Goal: Register for event/course

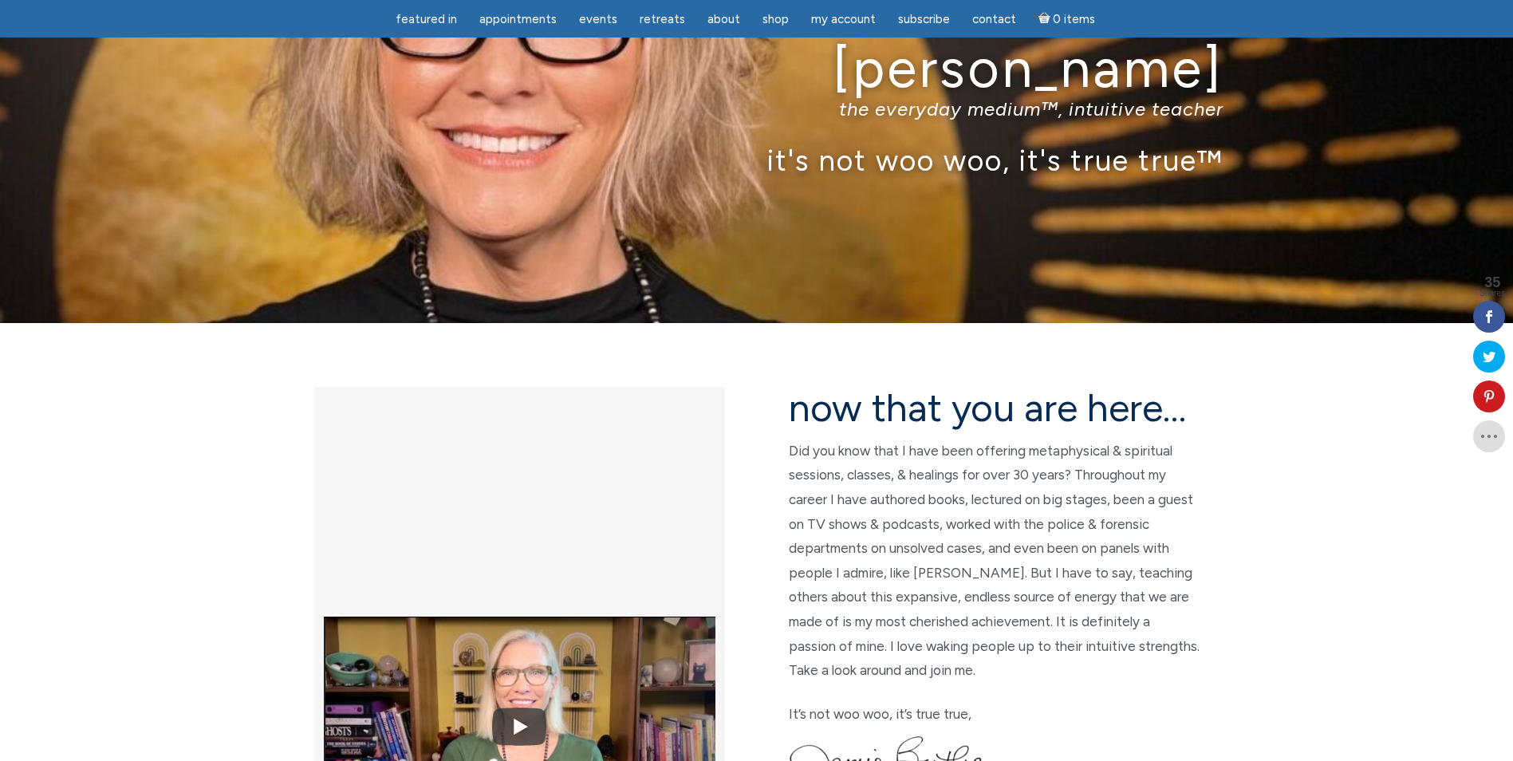
scroll to position [80, 0]
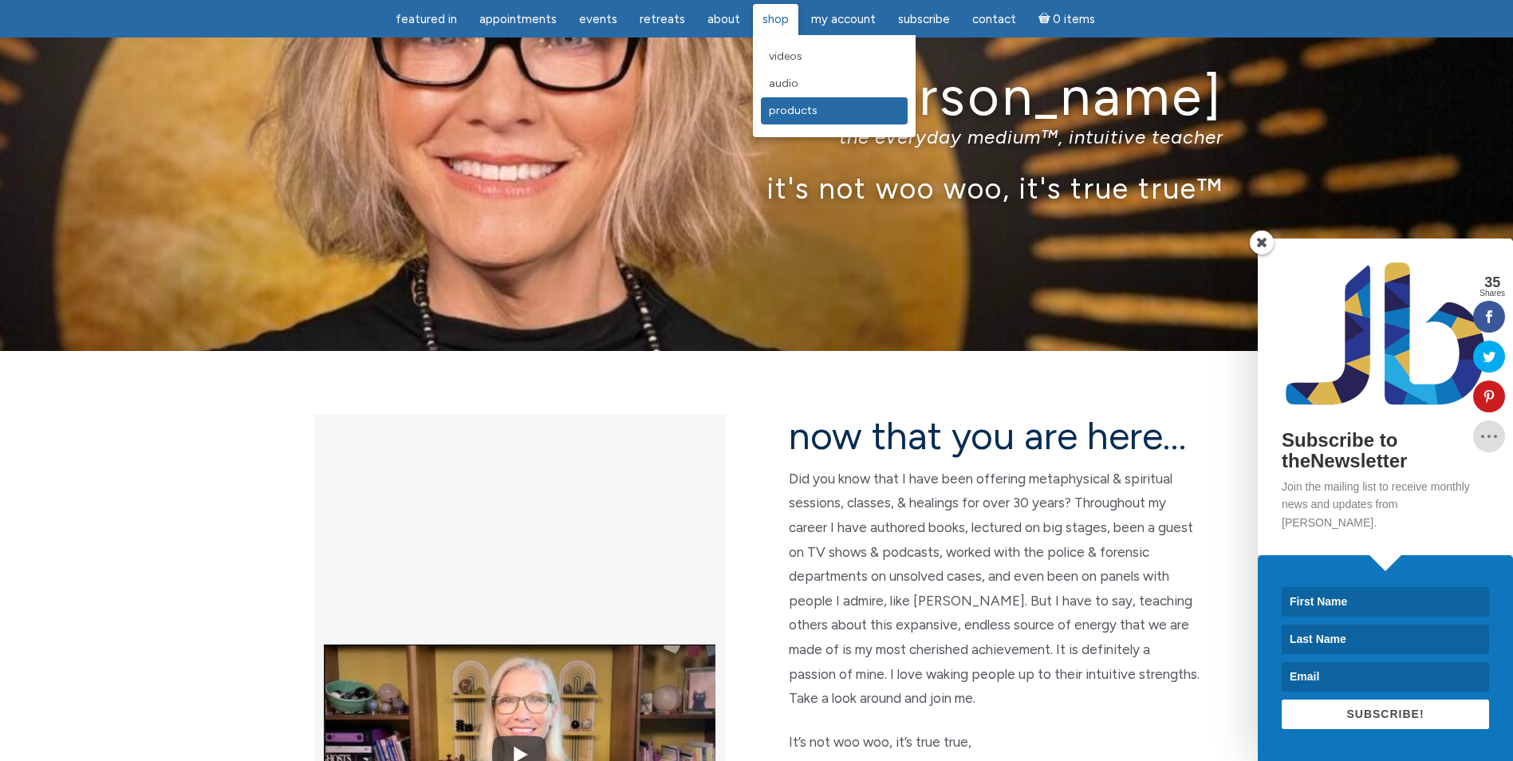
click at [782, 113] on span "Products" at bounding box center [793, 111] width 49 height 14
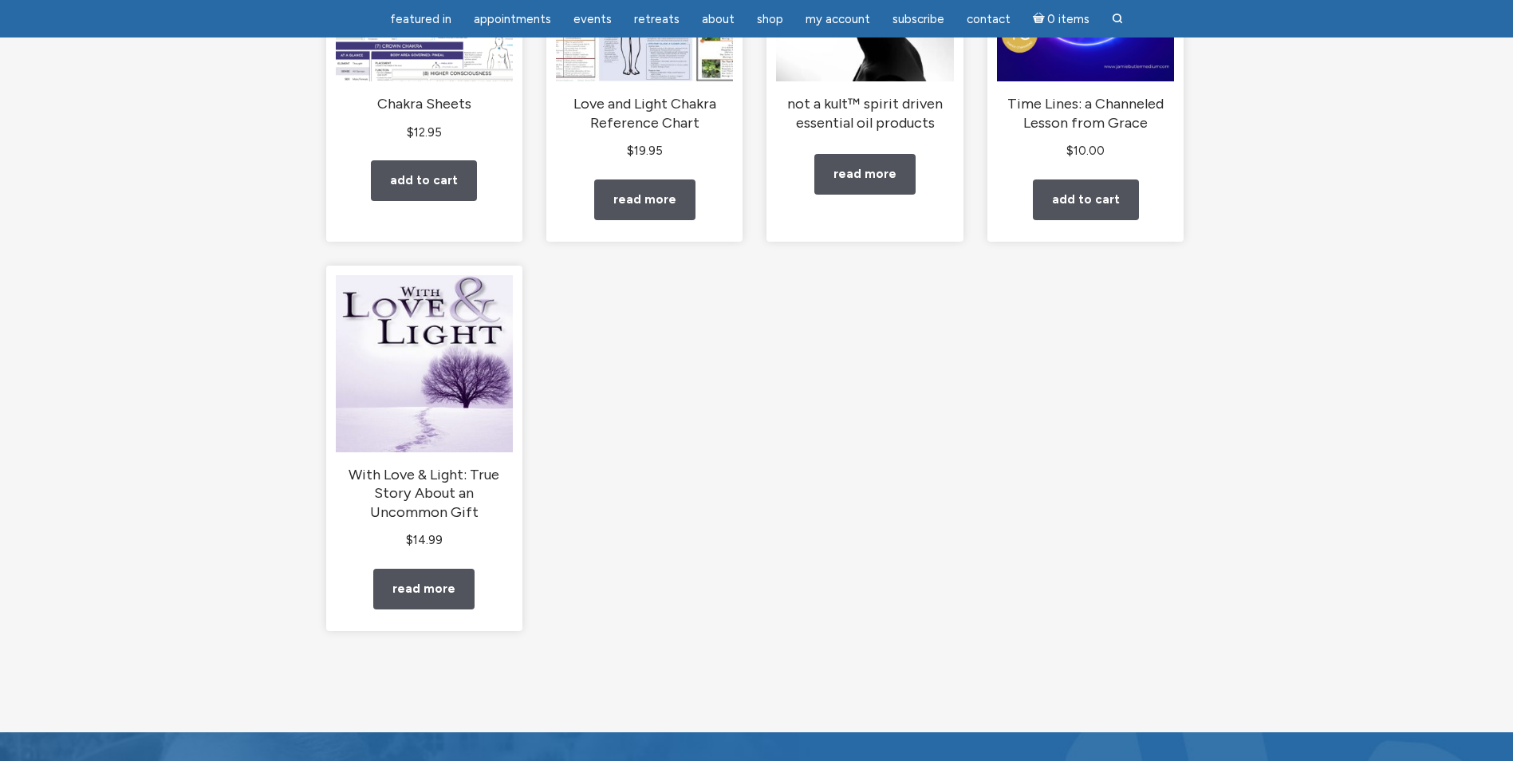
scroll to position [399, 0]
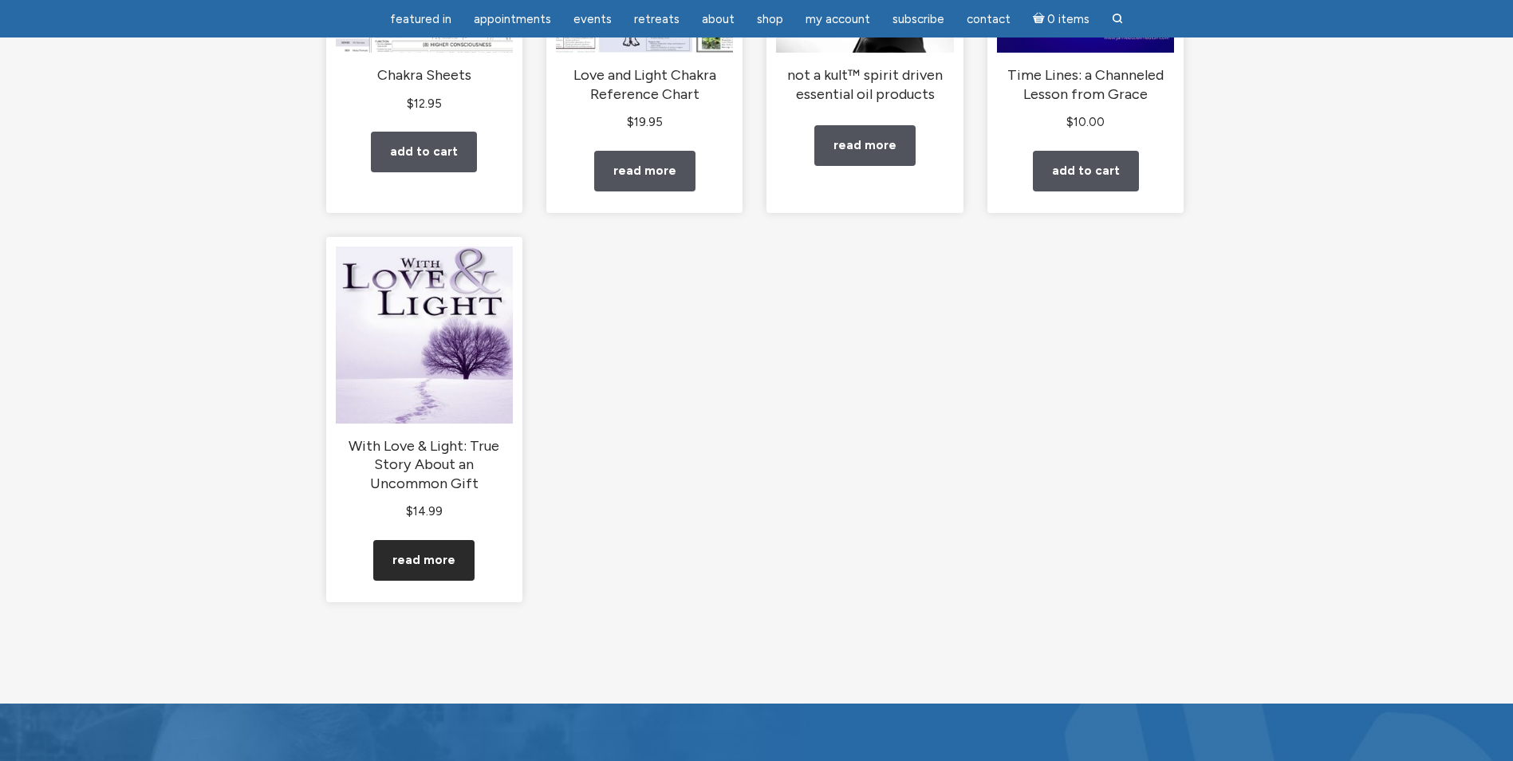
click at [419, 579] on link "Read more" at bounding box center [423, 560] width 101 height 41
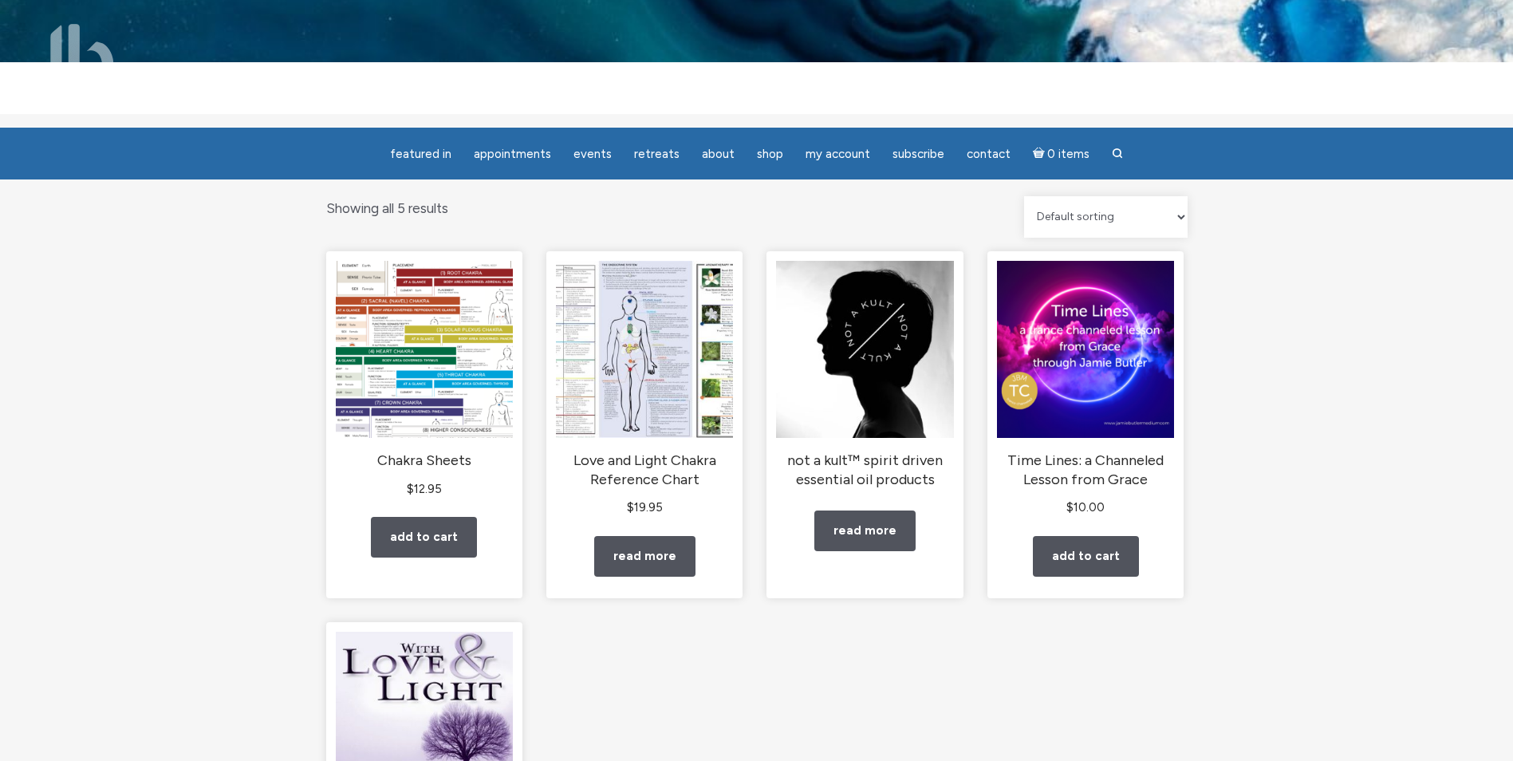
scroll to position [0, 0]
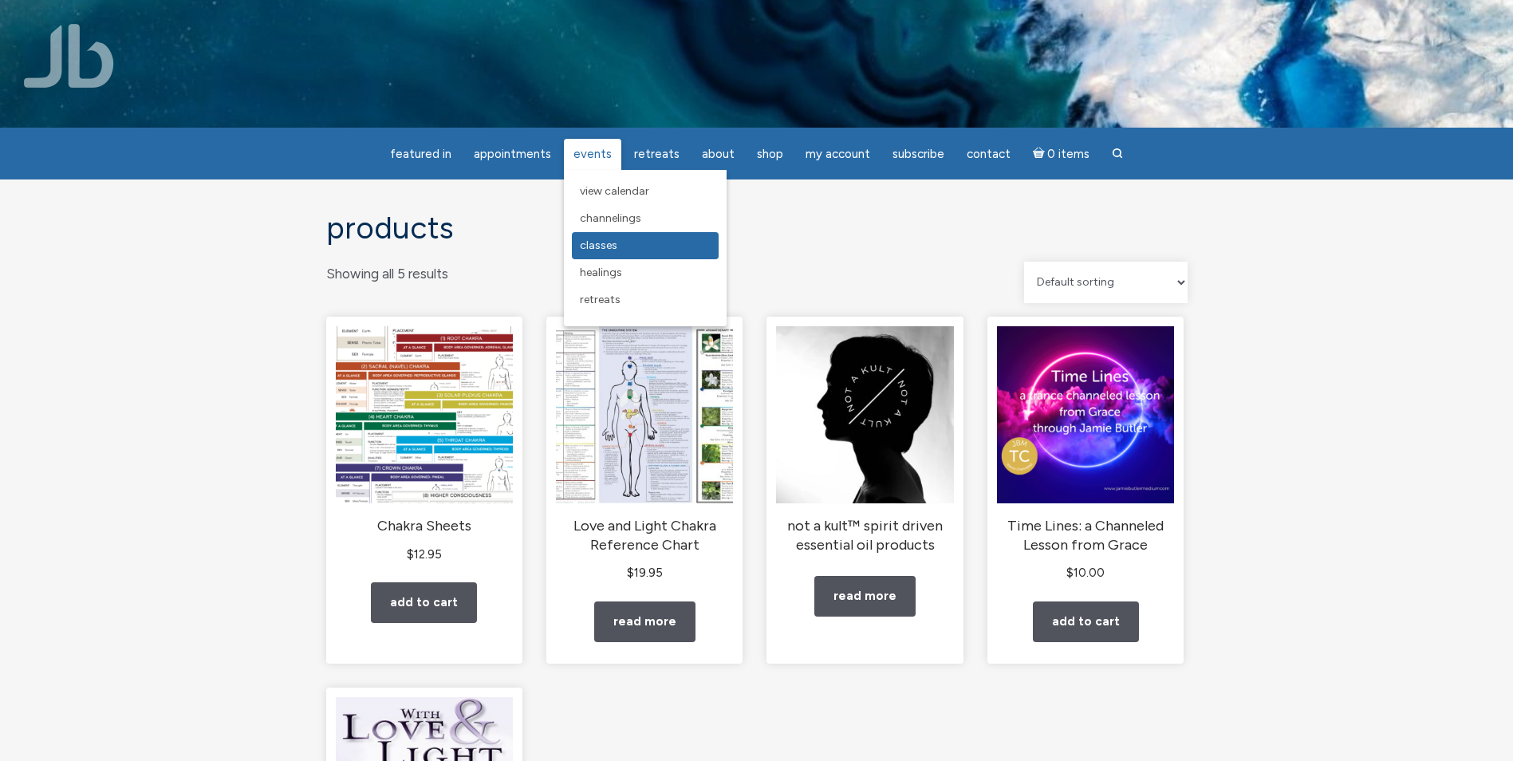
click at [608, 244] on span "Classes" at bounding box center [598, 245] width 37 height 14
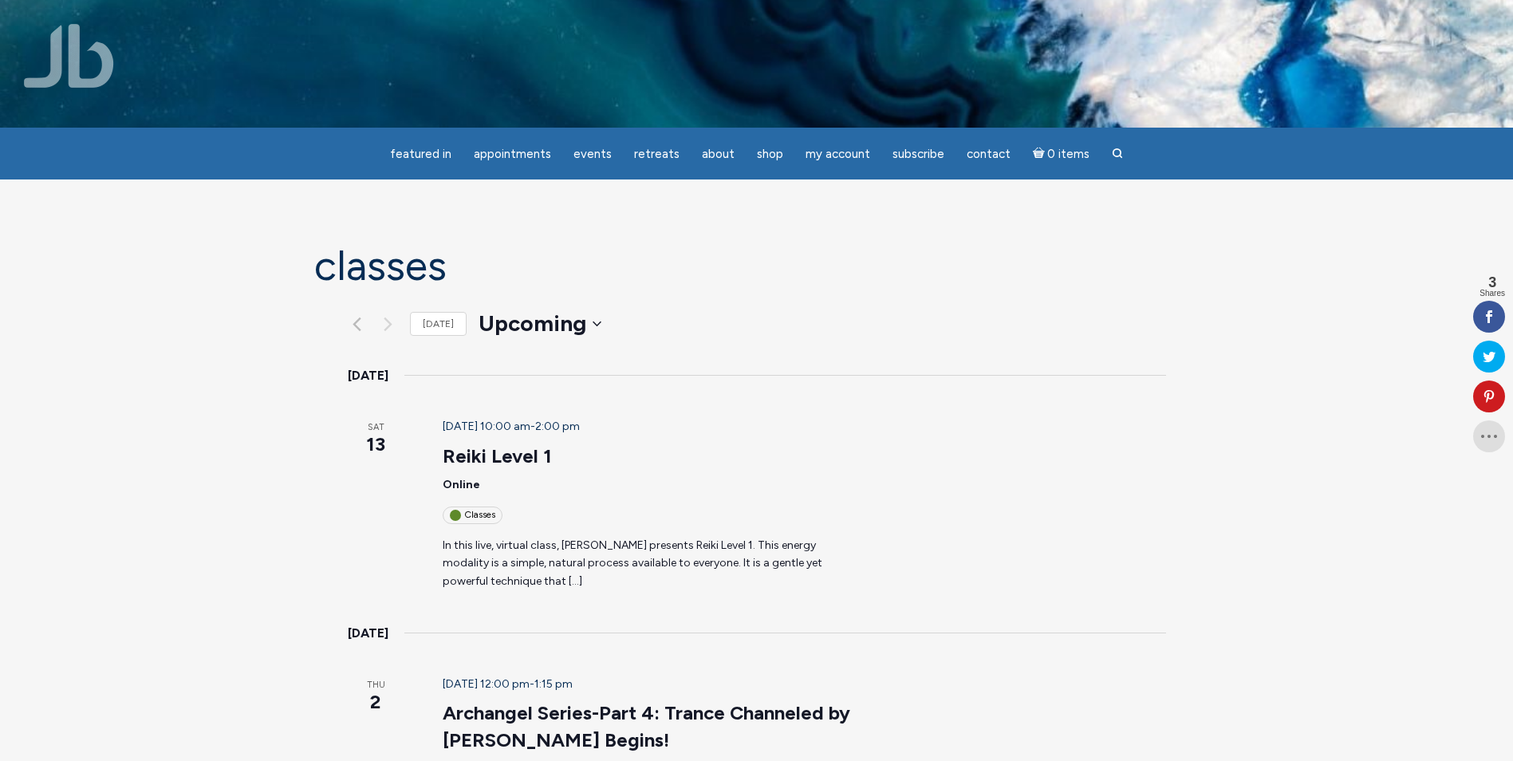
click at [854, 537] on p "In this live, virtual class, Jamie Butler presents Reiki Level 1. This energy m…" at bounding box center [650, 564] width 414 height 54
click at [561, 537] on p "In this live, virtual class, Jamie Butler presents Reiki Level 1. This energy m…" at bounding box center [650, 564] width 414 height 54
click at [443, 419] on span "September 13 @ 10:00 am" at bounding box center [487, 426] width 88 height 14
click at [443, 444] on link "Reiki Level 1" at bounding box center [497, 456] width 109 height 24
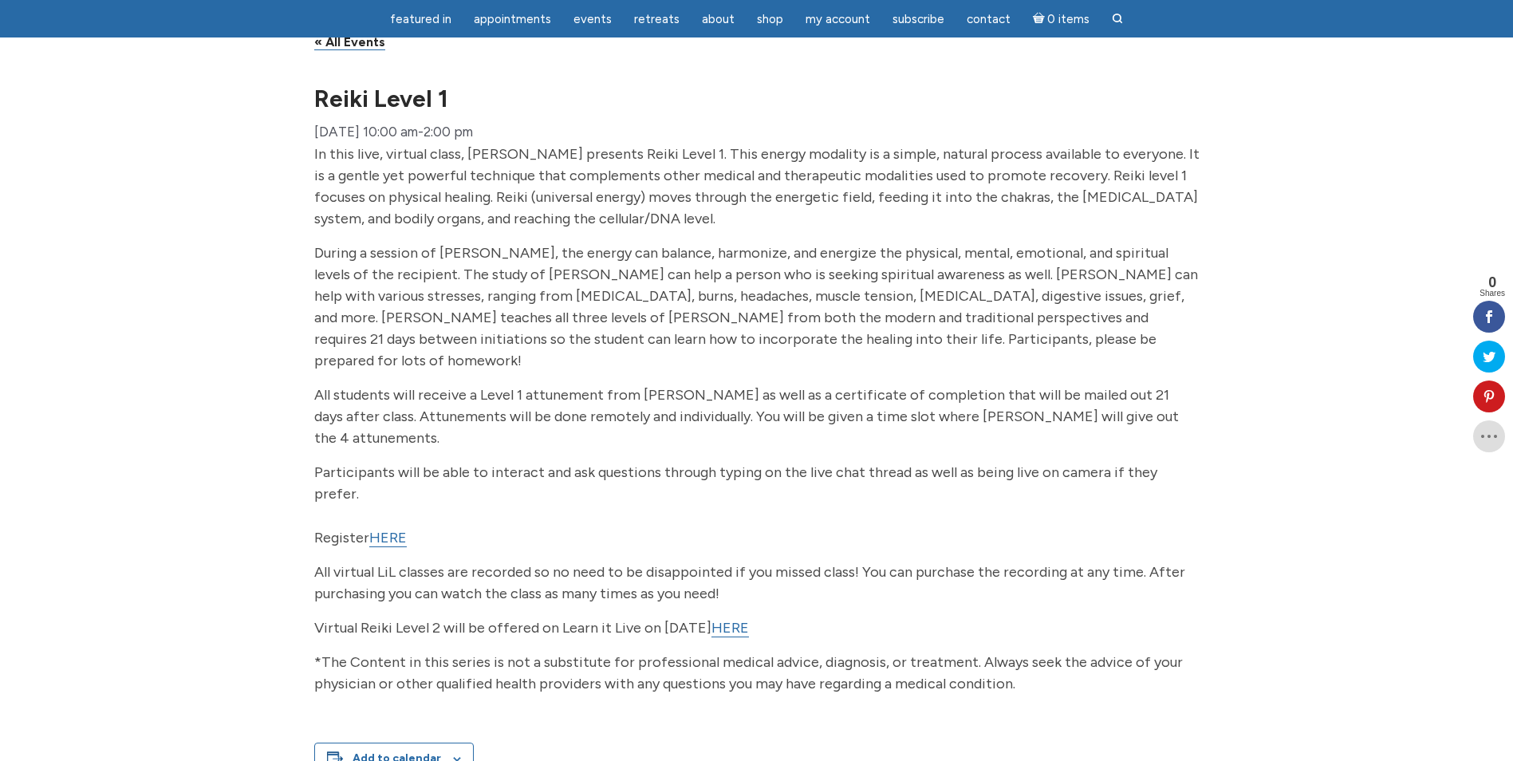
scroll to position [159, 0]
